Goal: Transaction & Acquisition: Purchase product/service

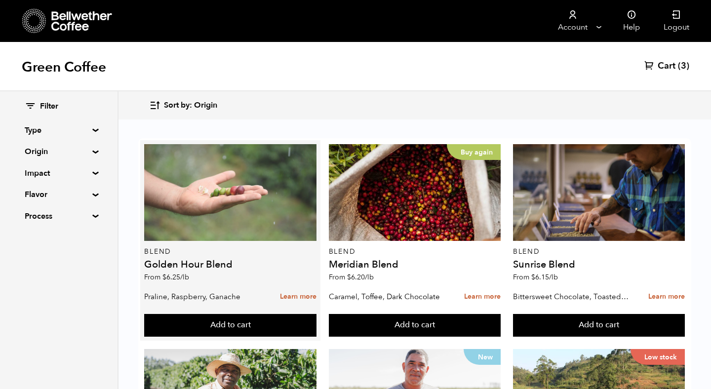
scroll to position [632, 0]
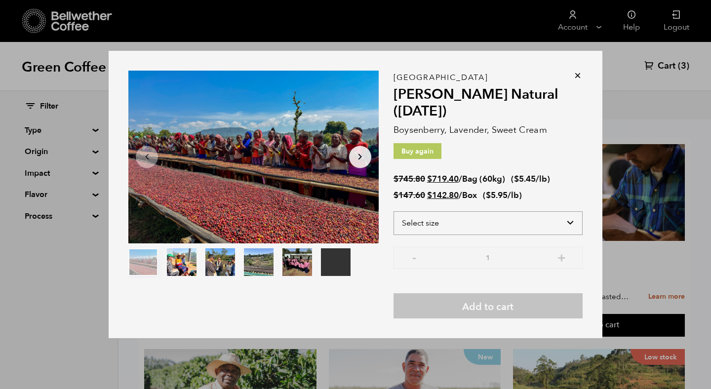
click at [450, 225] on select "Select size Bag (60kg) (132 lbs) Box (24 lbs)" at bounding box center [487, 223] width 189 height 24
select select "box"
click at [393, 211] on select "Select size Bag (60kg) (132 lbs) Box (24 lbs)" at bounding box center [487, 223] width 189 height 24
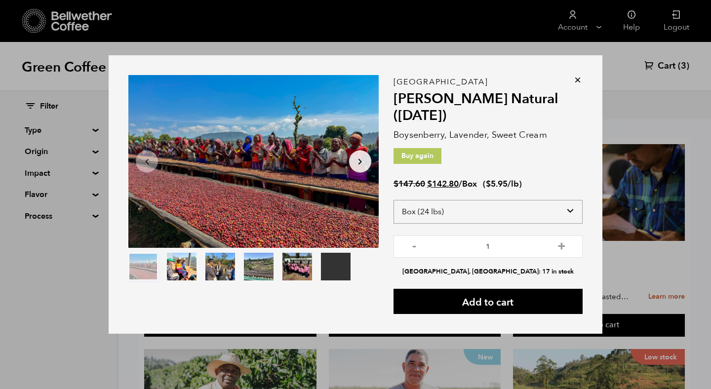
click at [436, 215] on select "Select size Bag (60kg) (132 lbs) Box (24 lbs)" at bounding box center [487, 212] width 189 height 24
click at [558, 246] on button "+" at bounding box center [561, 245] width 12 height 10
click at [411, 247] on button "-" at bounding box center [414, 245] width 12 height 10
click at [561, 247] on button "+" at bounding box center [561, 245] width 12 height 10
click at [410, 247] on button "-" at bounding box center [414, 245] width 12 height 10
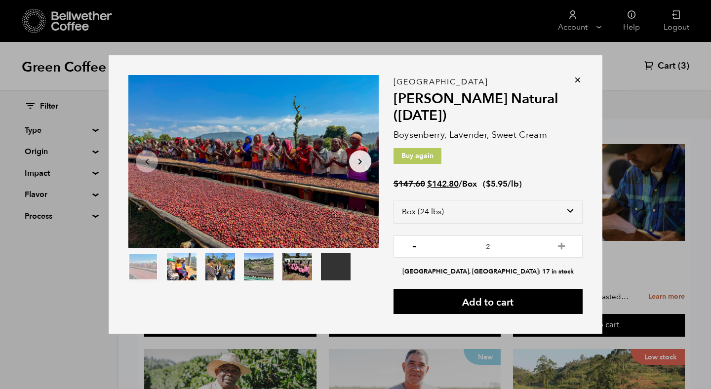
type input "1"
click at [575, 78] on icon at bounding box center [577, 80] width 10 height 10
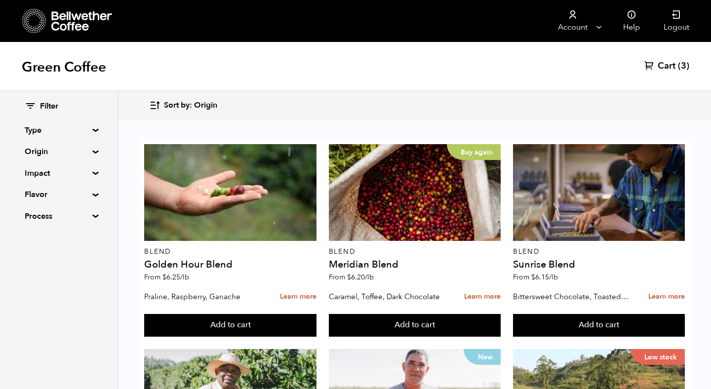
scroll to position [543, 0]
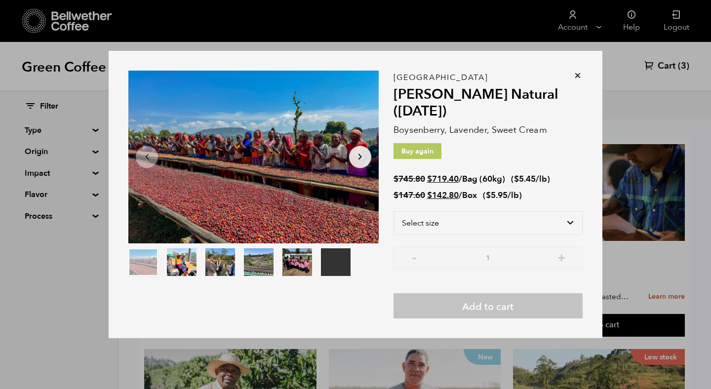
click at [547, 207] on div "Ethiopia [PERSON_NAME] Natural ([DATE]) Boysenberry, Lavender, Sweet Cream Buy …" at bounding box center [487, 197] width 189 height 241
click at [547, 216] on select "Select size Bag (60kg) (132 lbs) Box (24 lbs)" at bounding box center [487, 223] width 189 height 24
select select "box"
click at [393, 211] on select "Select size Bag (60kg) (132 lbs) Box (24 lbs)" at bounding box center [487, 223] width 189 height 24
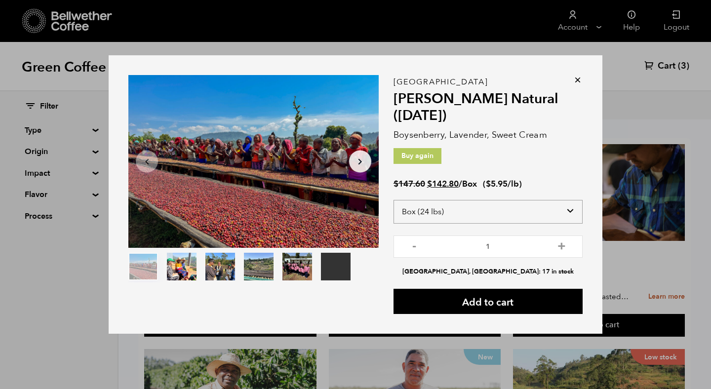
click at [509, 208] on select "Select size Bag (60kg) (132 lbs) Box (24 lbs)" at bounding box center [487, 212] width 189 height 24
click at [393, 200] on select "Select size Bag (60kg) (132 lbs) Box (24 lbs)" at bounding box center [487, 212] width 189 height 24
drag, startPoint x: 463, startPoint y: 184, endPoint x: 430, endPoint y: 185, distance: 33.1
click at [430, 185] on span "$ 147.60 Original price was: $147.60. $ 142.80 Current price is: $142.80. / Box" at bounding box center [435, 183] width 85 height 11
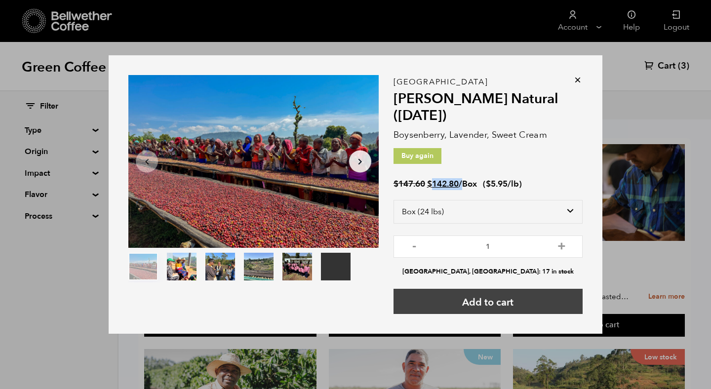
click at [516, 301] on button "Add to cart" at bounding box center [487, 301] width 189 height 25
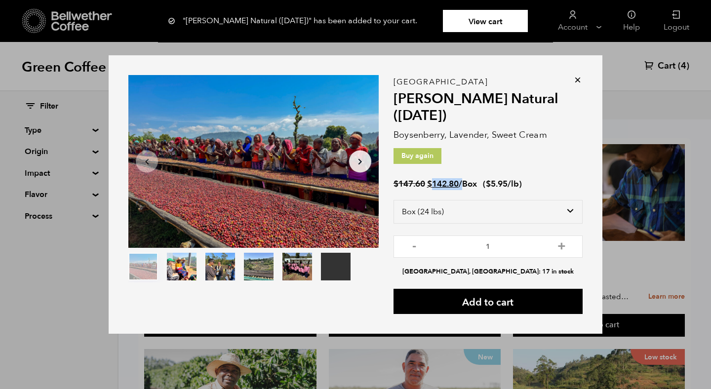
click at [577, 81] on icon at bounding box center [577, 80] width 10 height 10
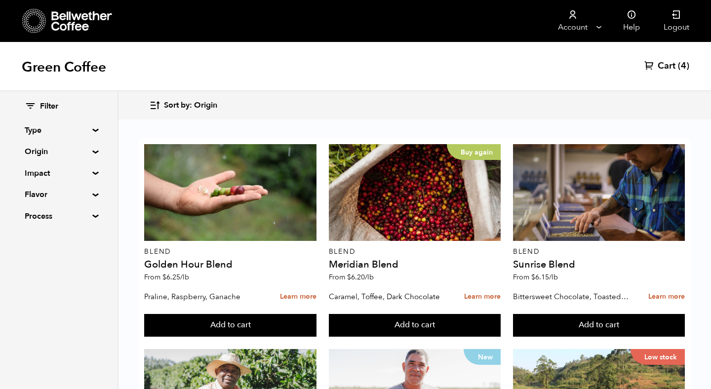
click at [664, 66] on span "Cart" at bounding box center [666, 66] width 18 height 12
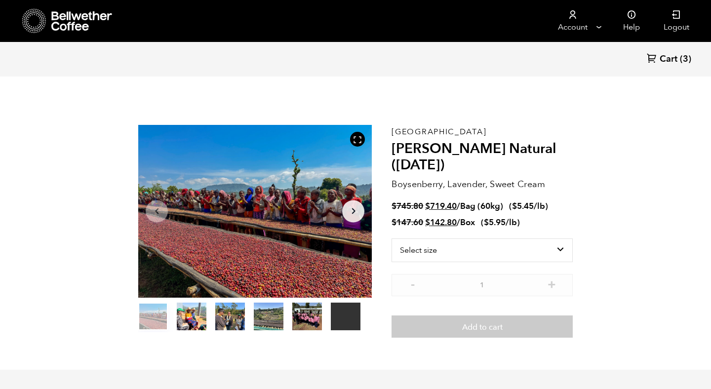
scroll to position [429, 422]
click at [585, 208] on section "Your browser does not support the video tag. Item 1 of 6 Your browser does not …" at bounding box center [355, 231] width 484 height 277
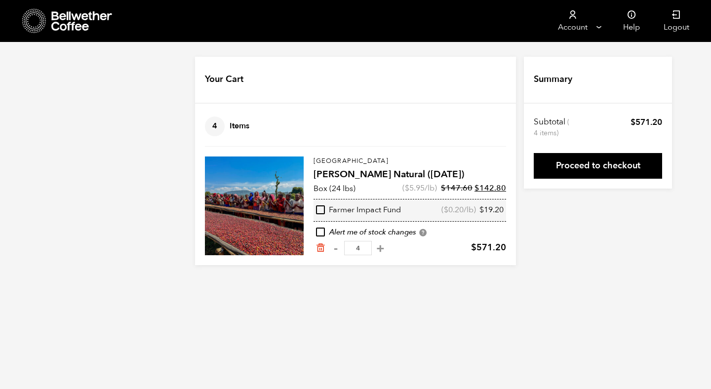
click at [356, 249] on input "4" at bounding box center [358, 248] width 28 height 14
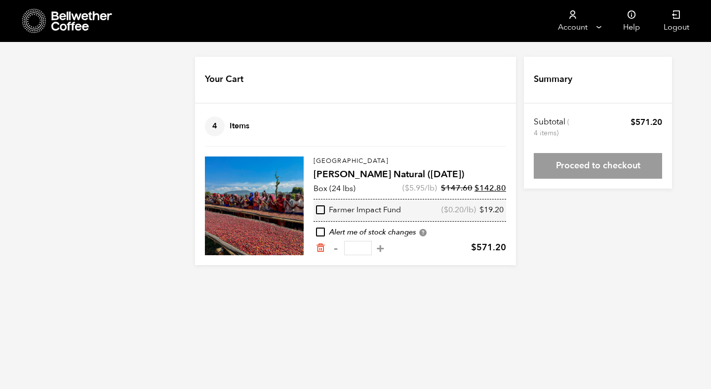
type input "1"
